Goal: Find specific page/section: Find specific page/section

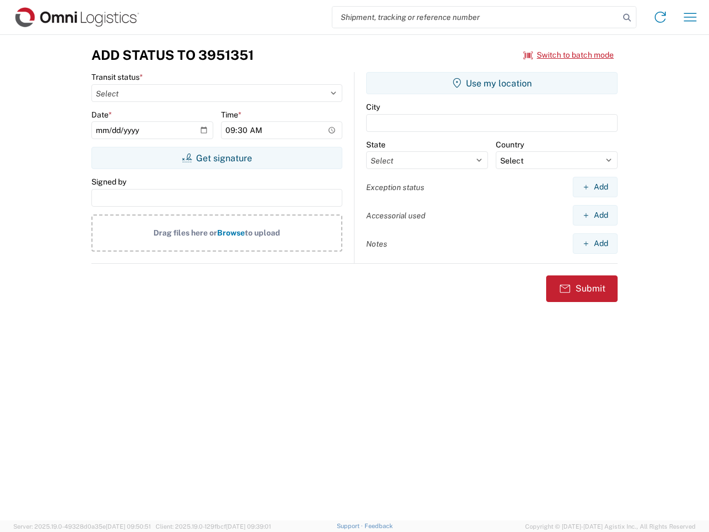
click at [476, 17] on input "search" at bounding box center [475, 17] width 287 height 21
click at [627, 18] on icon at bounding box center [628, 18] width 16 height 16
click at [661, 17] on icon at bounding box center [661, 17] width 18 height 18
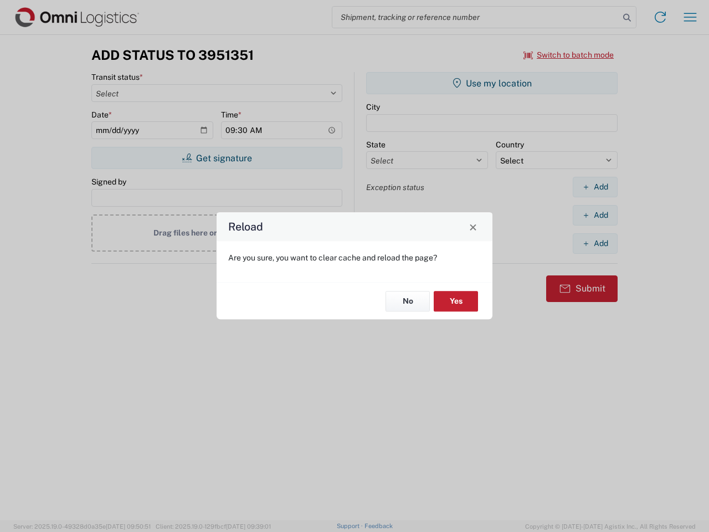
click at [690, 17] on div "Reload Are you sure, you want to clear cache and reload the page? No Yes" at bounding box center [354, 266] width 709 height 532
click at [569, 55] on div "Reload Are you sure, you want to clear cache and reload the page? No Yes" at bounding box center [354, 266] width 709 height 532
click at [217, 158] on div "Reload Are you sure, you want to clear cache and reload the page? No Yes" at bounding box center [354, 266] width 709 height 532
click at [492, 83] on div "Reload Are you sure, you want to clear cache and reload the page? No Yes" at bounding box center [354, 266] width 709 height 532
click at [595, 187] on div "Reload Are you sure, you want to clear cache and reload the page? No Yes" at bounding box center [354, 266] width 709 height 532
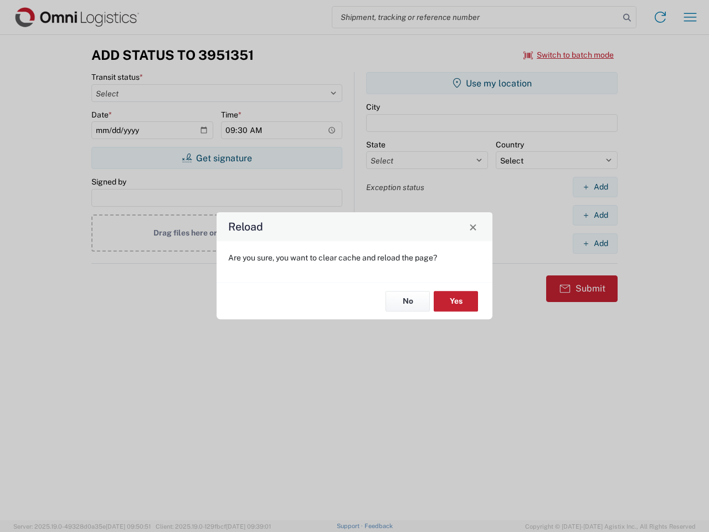
click at [595, 215] on div "Reload Are you sure, you want to clear cache and reload the page? No Yes" at bounding box center [354, 266] width 709 height 532
click at [595, 243] on div "Reload Are you sure, you want to clear cache and reload the page? No Yes" at bounding box center [354, 266] width 709 height 532
